Goal: Task Accomplishment & Management: Use online tool/utility

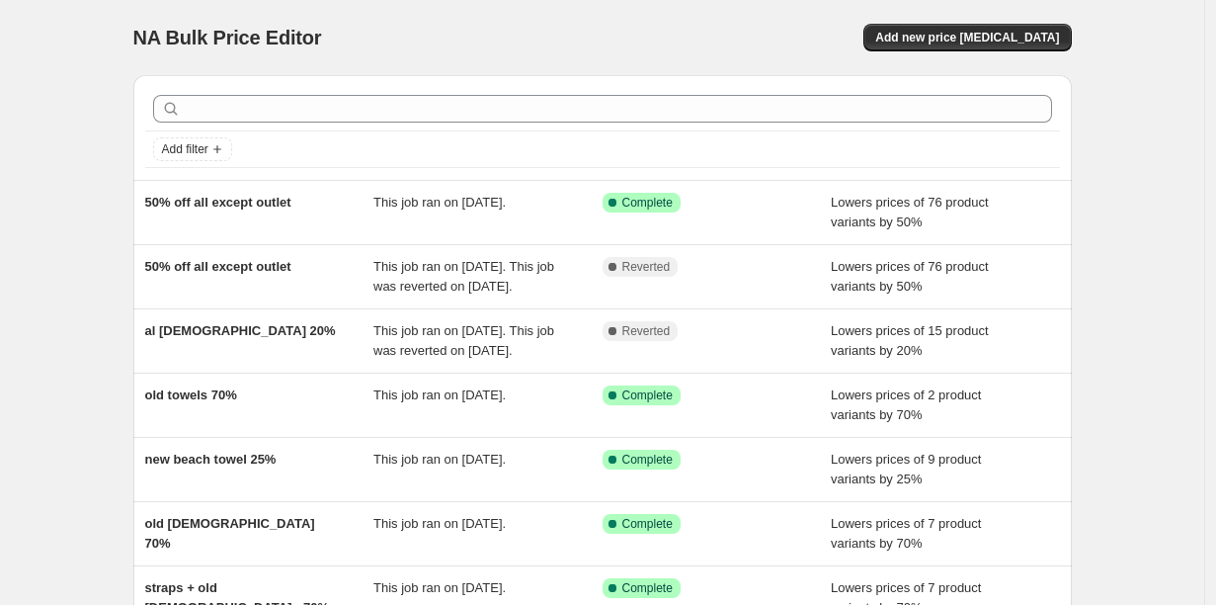
click at [571, 24] on div "NA Bulk Price Editor" at bounding box center [359, 38] width 452 height 28
click at [875, 33] on span "Add new price change job" at bounding box center [967, 38] width 184 height 16
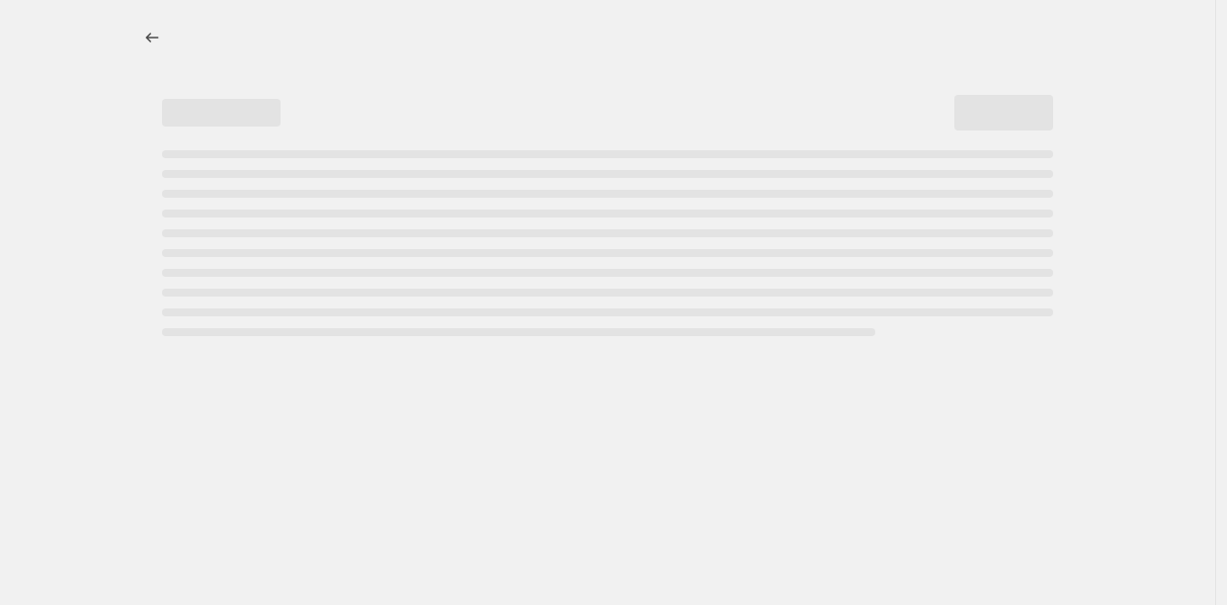
select select "percentage"
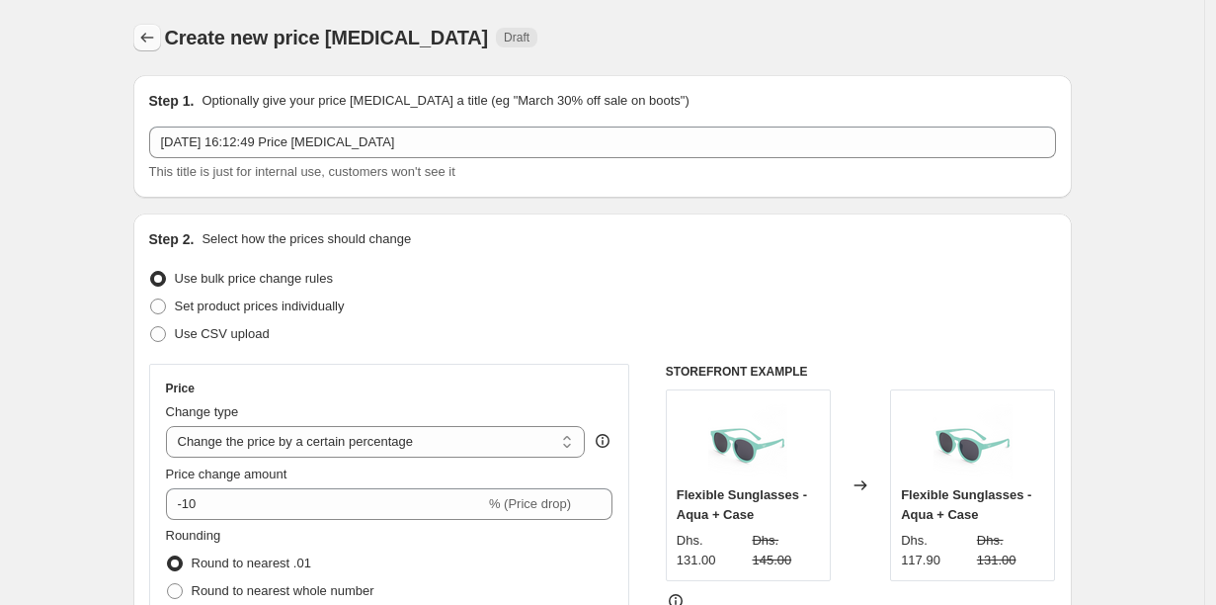
click at [157, 32] on icon "Price change jobs" at bounding box center [147, 38] width 20 height 20
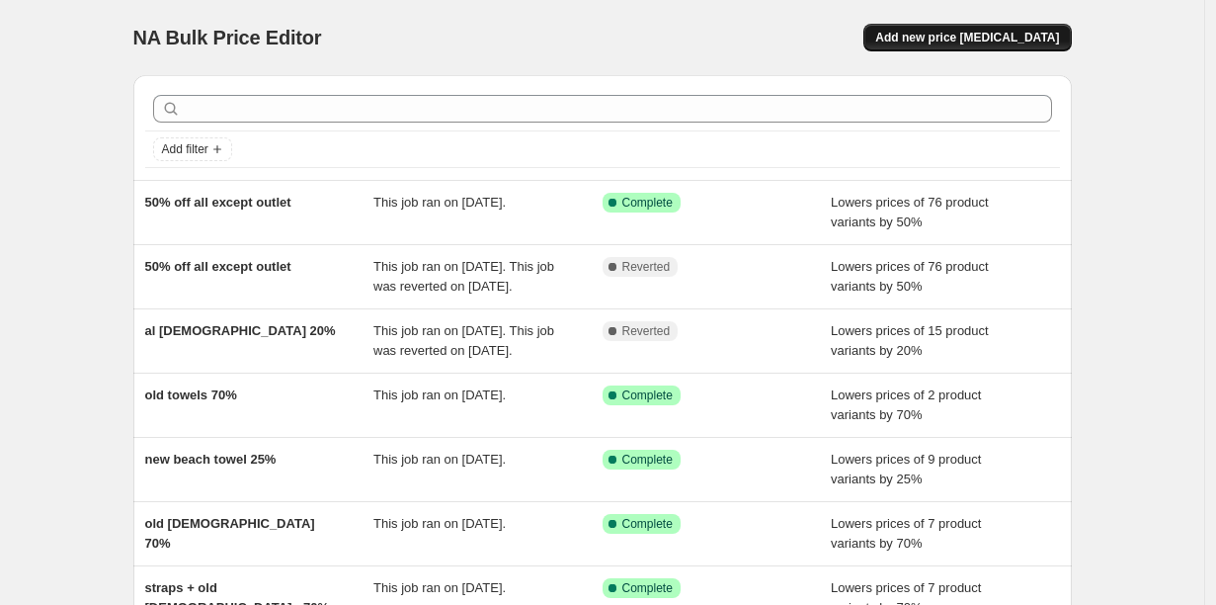
click at [897, 30] on span "Add new price change job" at bounding box center [967, 38] width 184 height 16
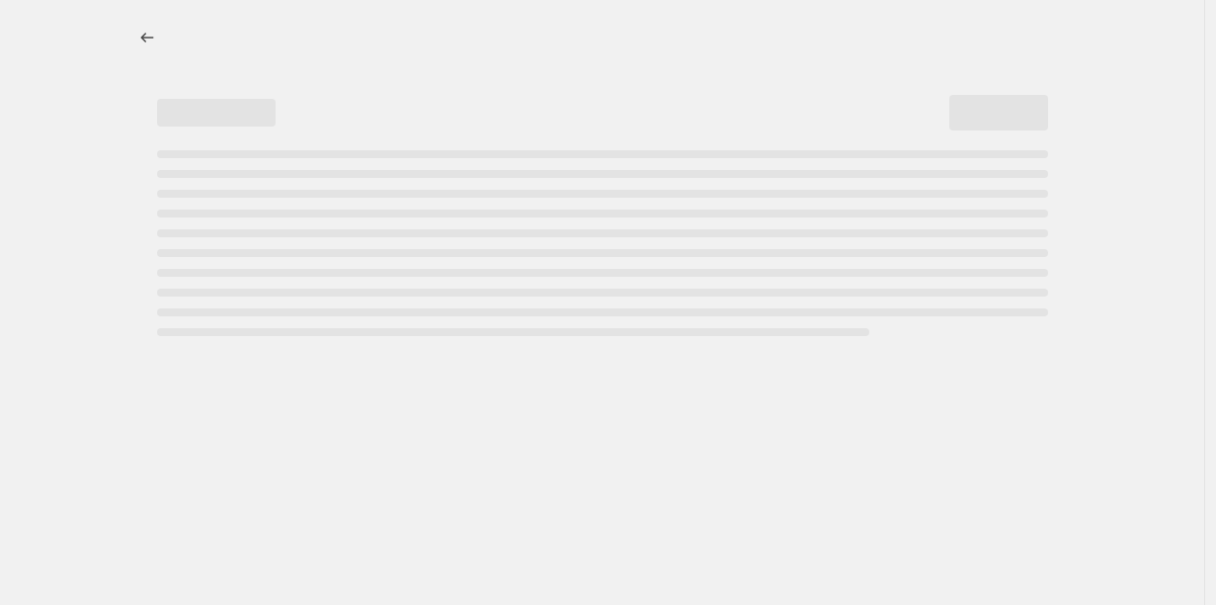
select select "percentage"
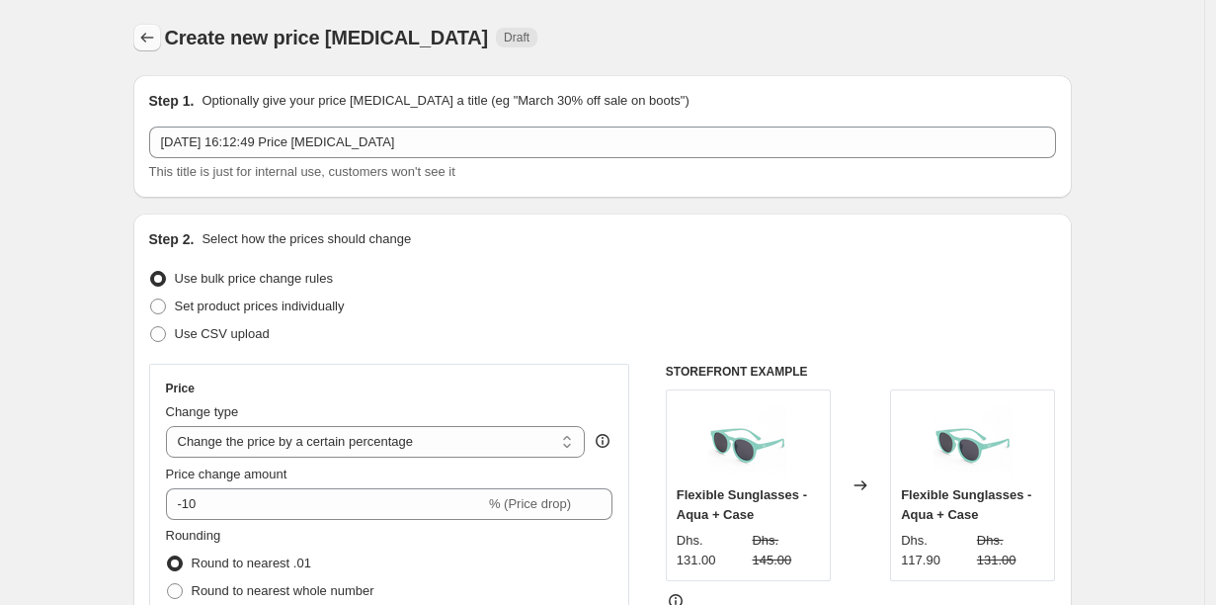
click at [161, 36] on button "Price change jobs" at bounding box center [147, 38] width 28 height 28
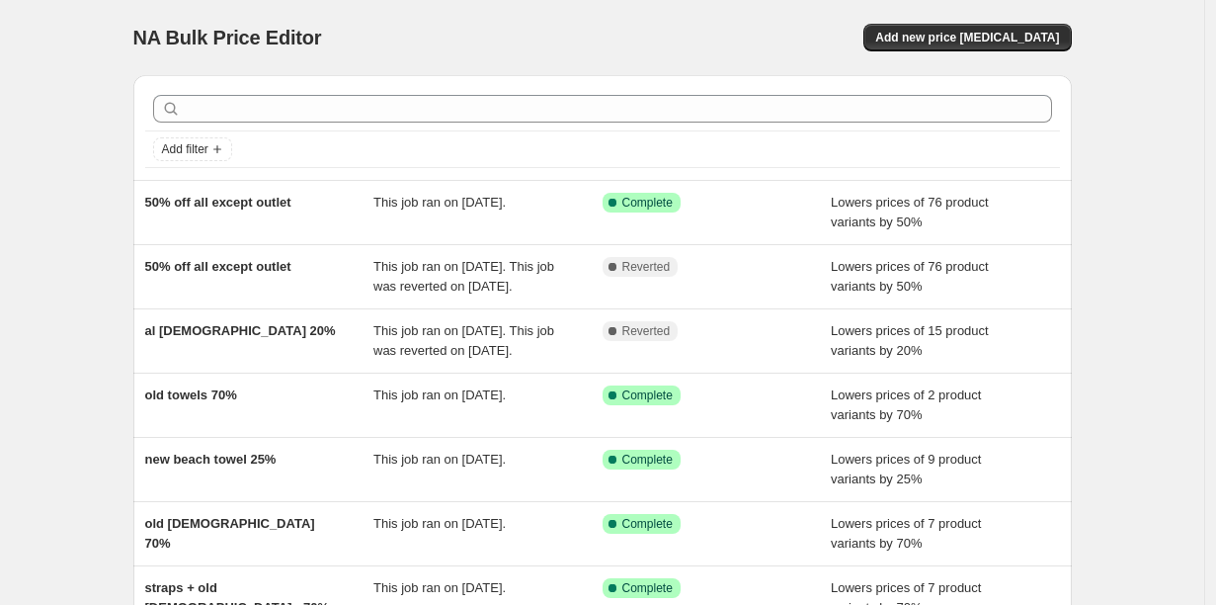
click at [590, 4] on div "NA Bulk Price Editor. This page is ready NA Bulk Price Editor Add new price cha…" at bounding box center [602, 37] width 939 height 75
click at [718, 24] on div "Add new price change job" at bounding box center [836, 38] width 471 height 28
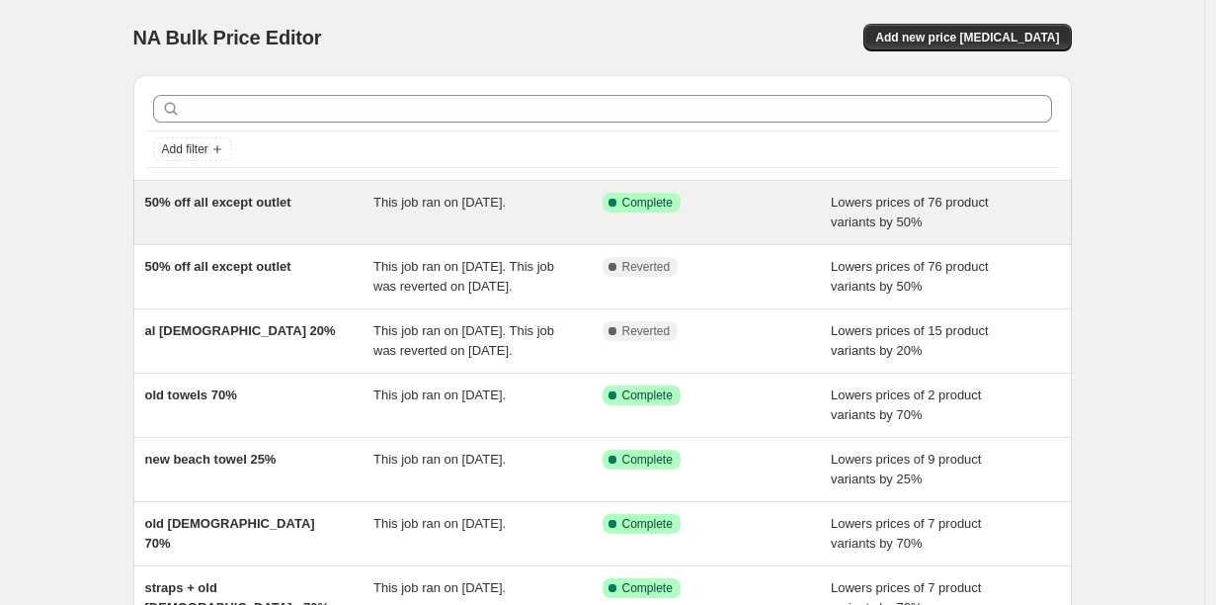
click at [697, 193] on div "Success Complete Complete" at bounding box center [703, 203] width 200 height 20
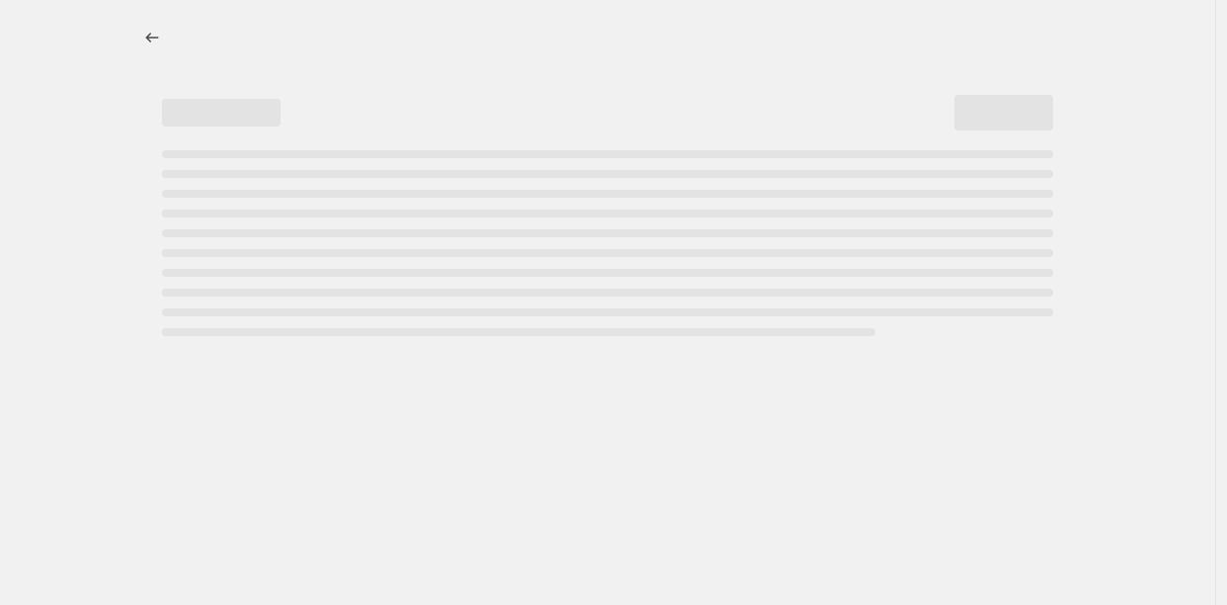
select select "percentage"
select select "not_equal"
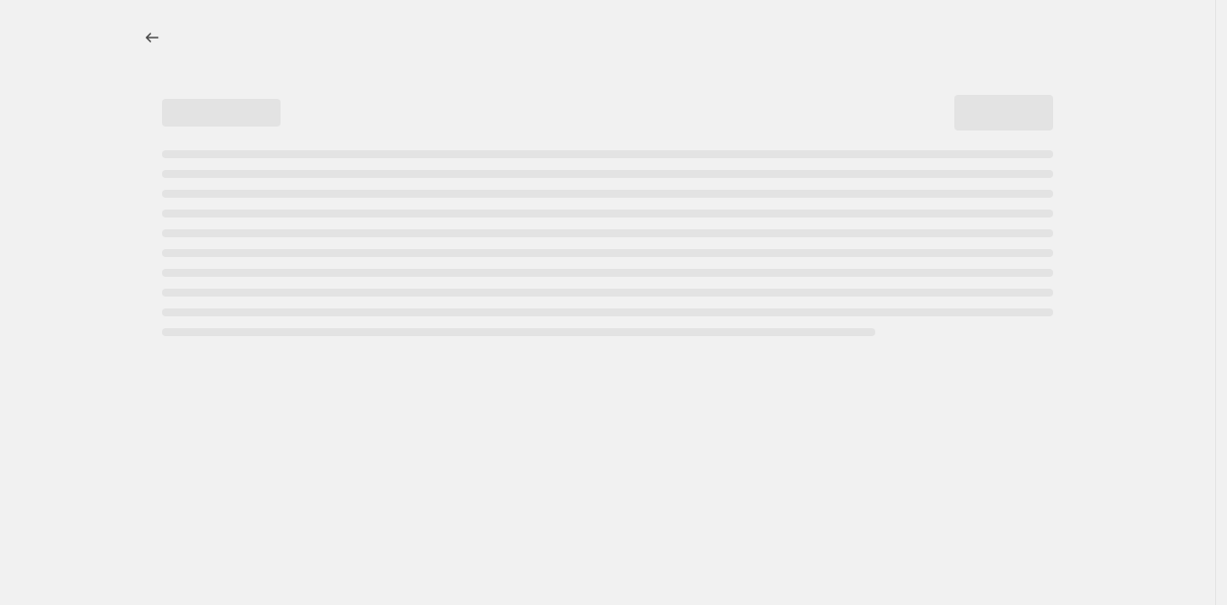
select select "not_equal"
select select "inventory_quantity"
select select ">"
